Goal: Check status: Check status

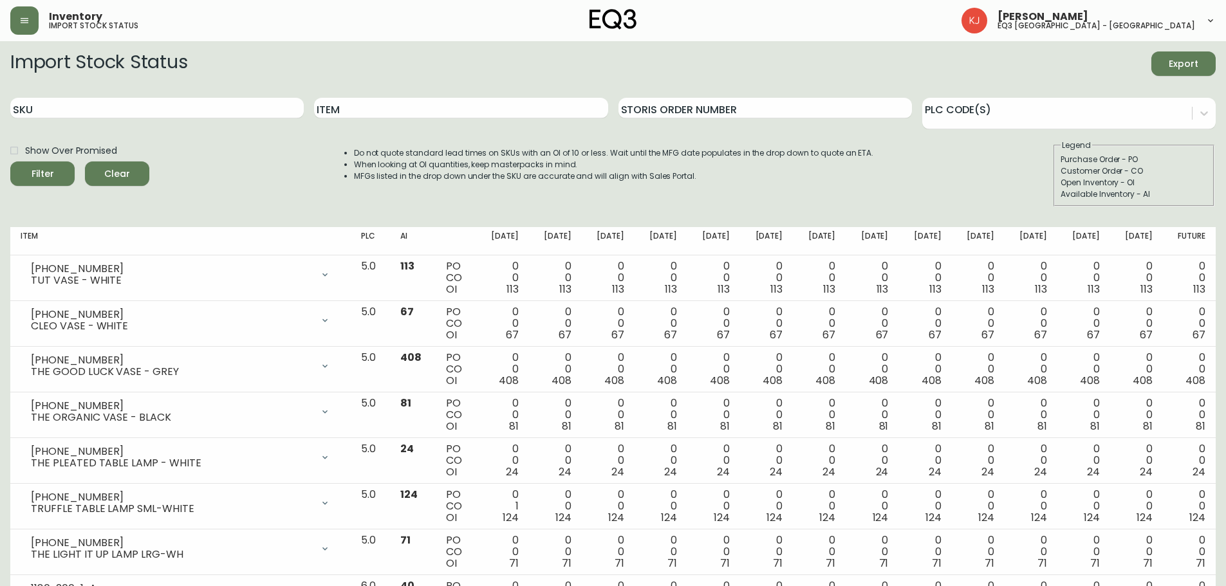
click at [122, 92] on div "SKU" at bounding box center [156, 108] width 293 height 42
click at [122, 102] on input "SKU" at bounding box center [156, 108] width 293 height 21
paste input "[PHONE_NUMBER]"
type input "[PHONE_NUMBER]"
click at [10, 161] on button "Filter" at bounding box center [42, 173] width 64 height 24
